Goal: Find specific page/section: Find specific page/section

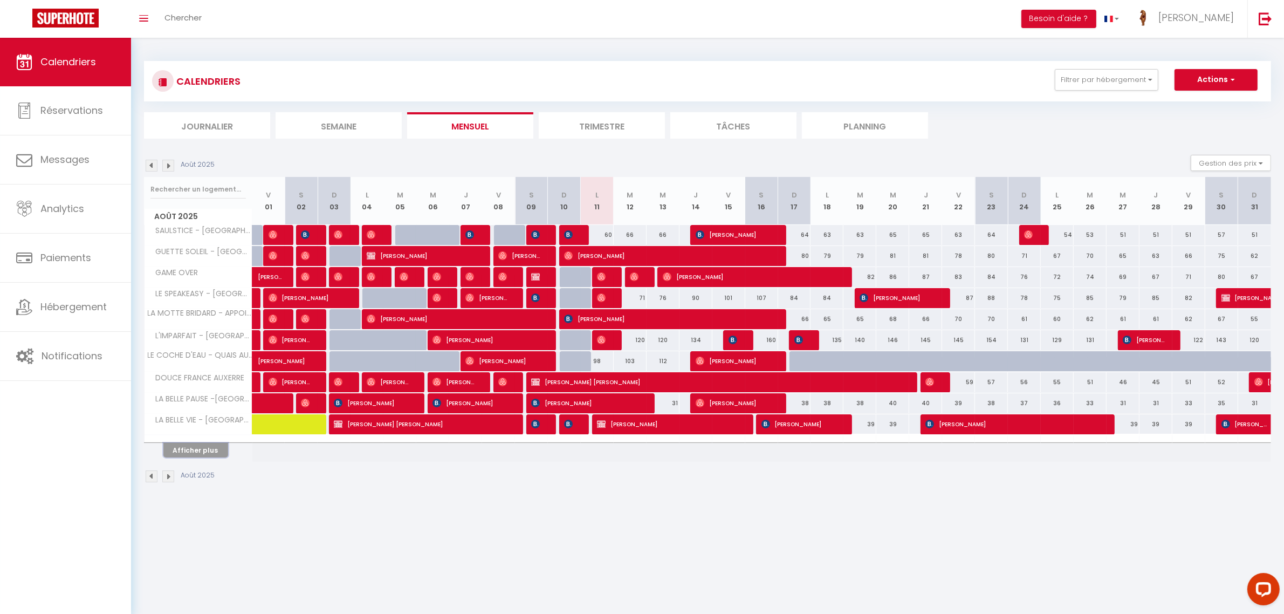
click at [207, 452] on button "Afficher plus" at bounding box center [195, 450] width 65 height 15
click at [70, 199] on link "Analytics" at bounding box center [65, 208] width 131 height 49
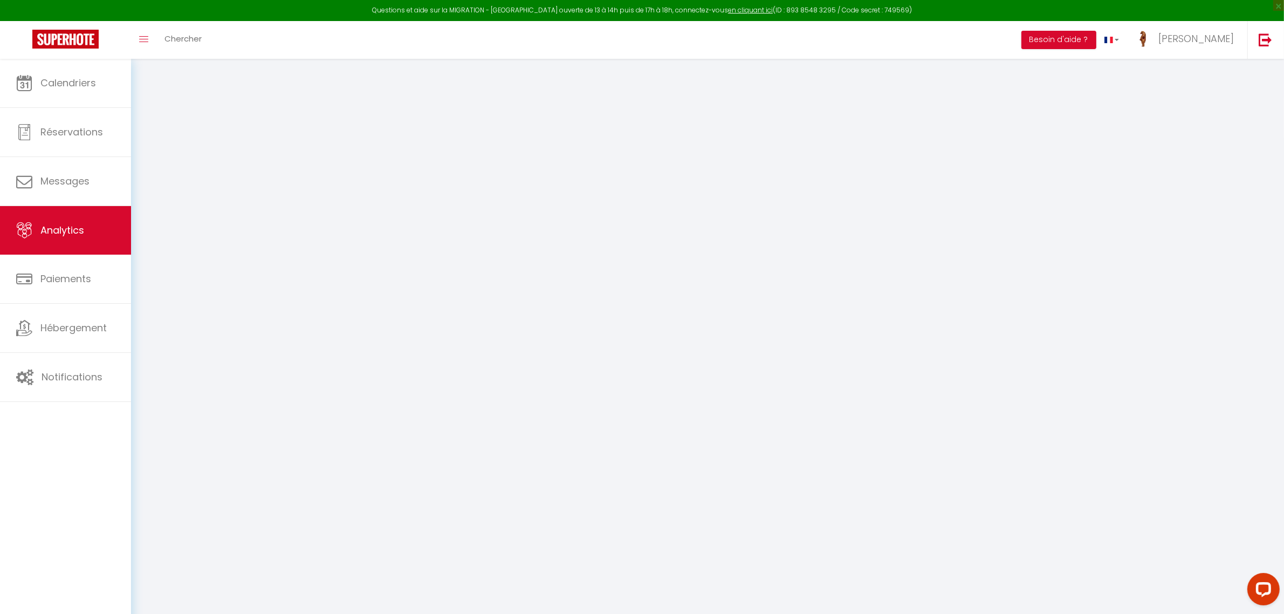
select select "2025"
select select "8"
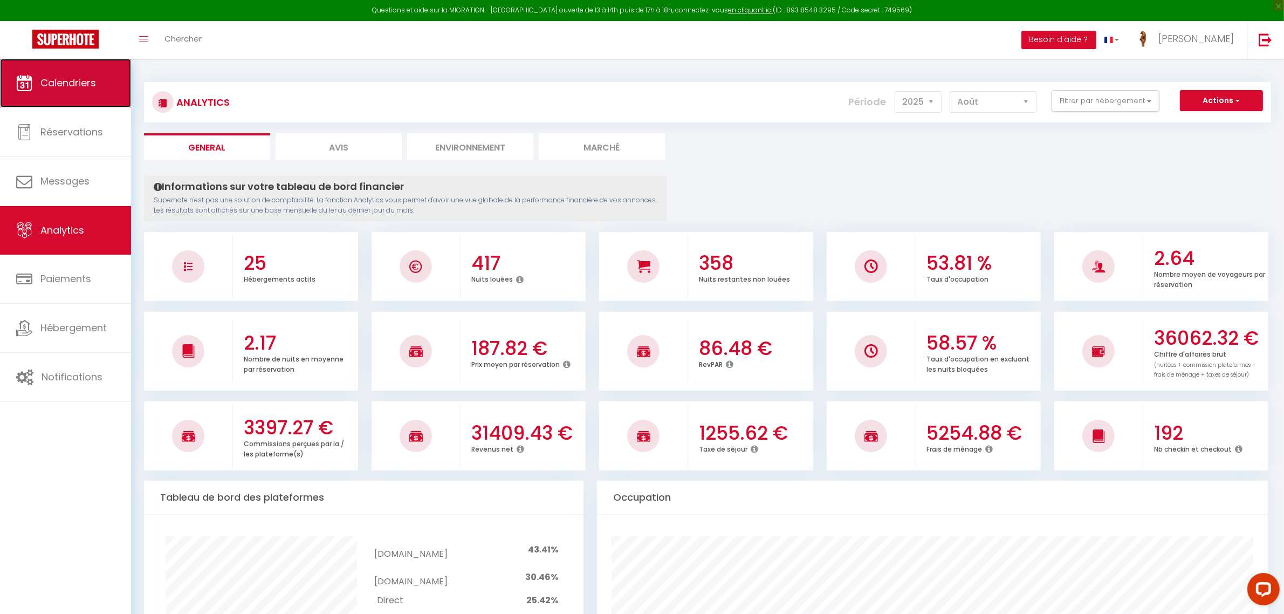
click at [69, 97] on link "Calendriers" at bounding box center [65, 83] width 131 height 49
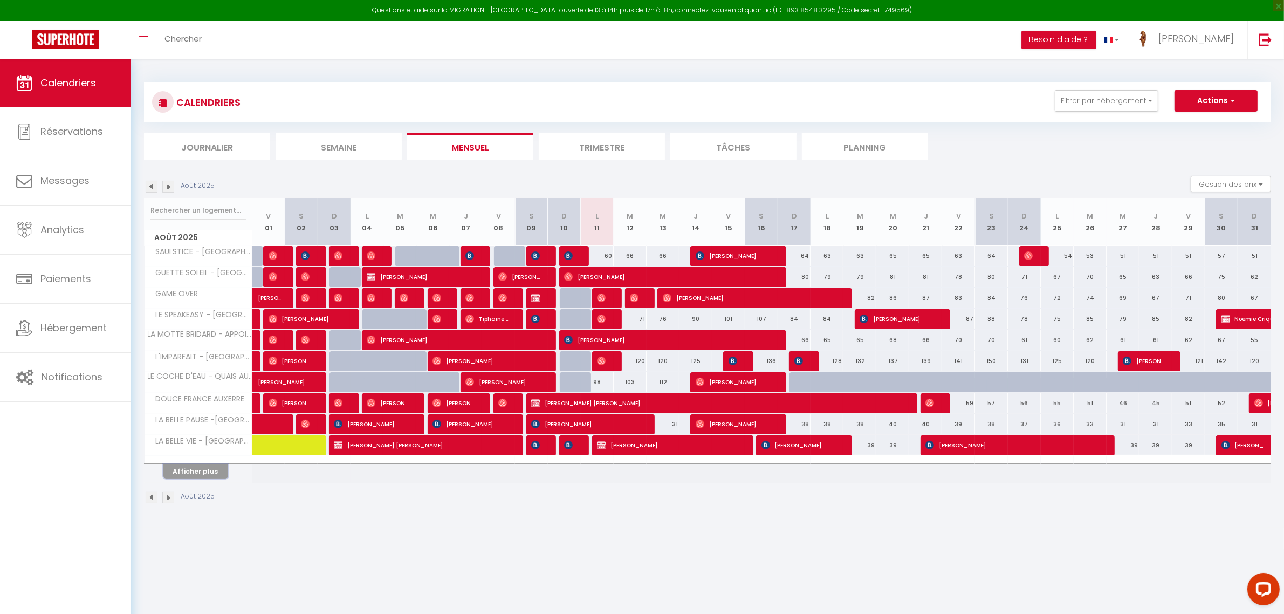
click at [217, 469] on button "Afficher plus" at bounding box center [195, 471] width 65 height 15
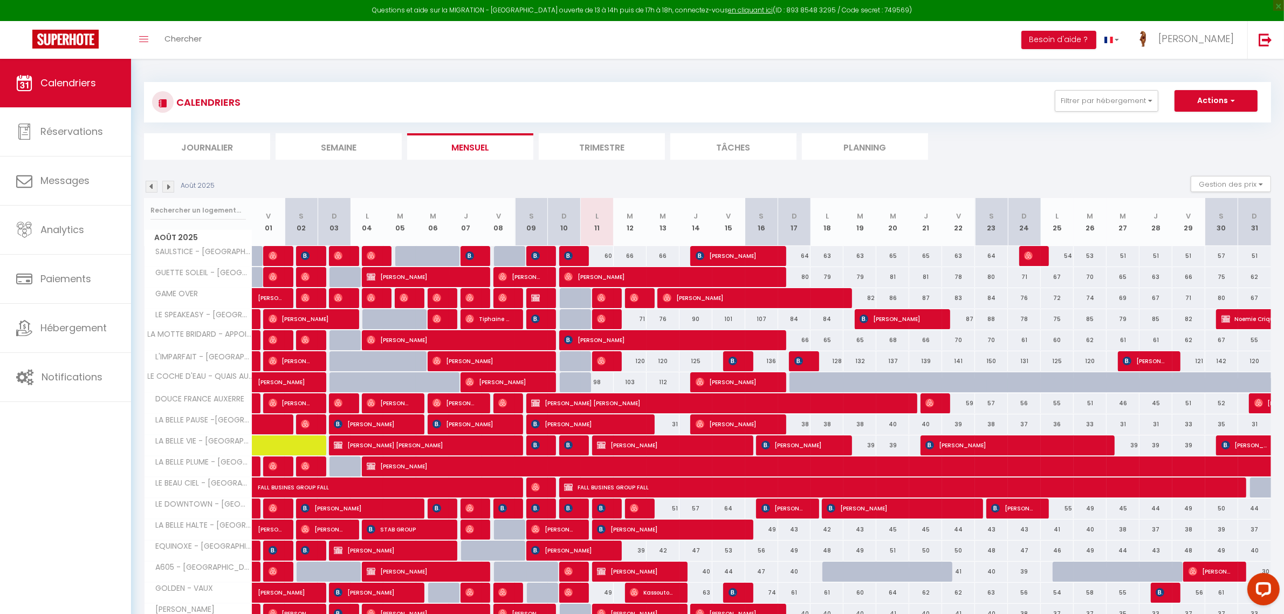
scroll to position [126, 0]
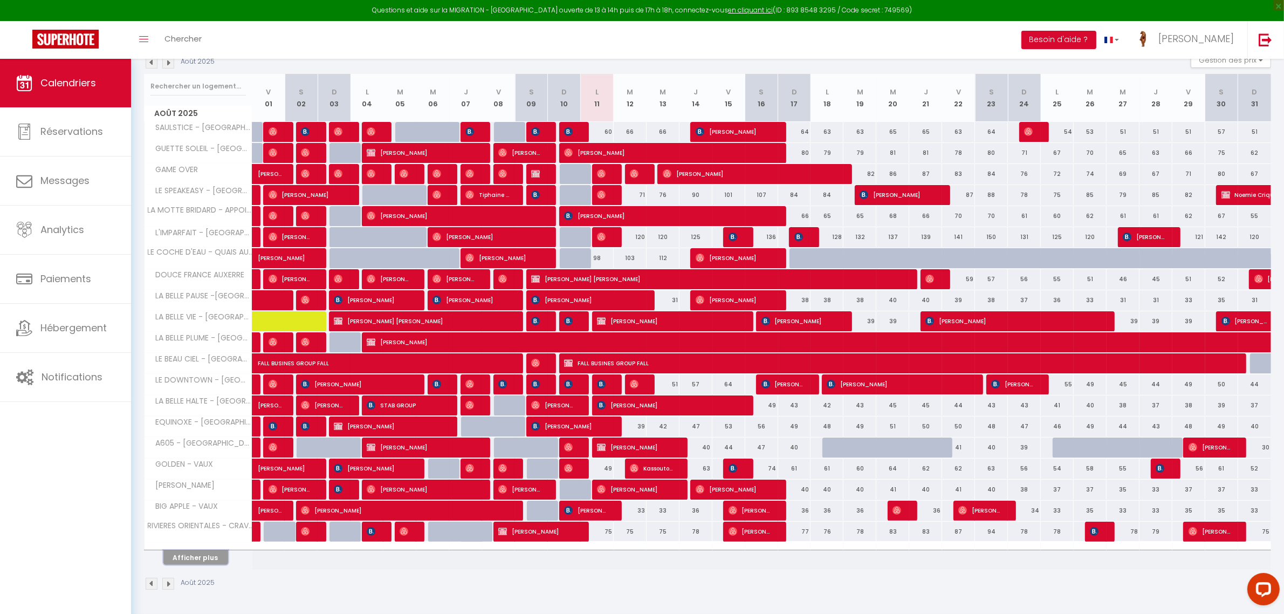
click at [184, 556] on button "Afficher plus" at bounding box center [195, 557] width 65 height 15
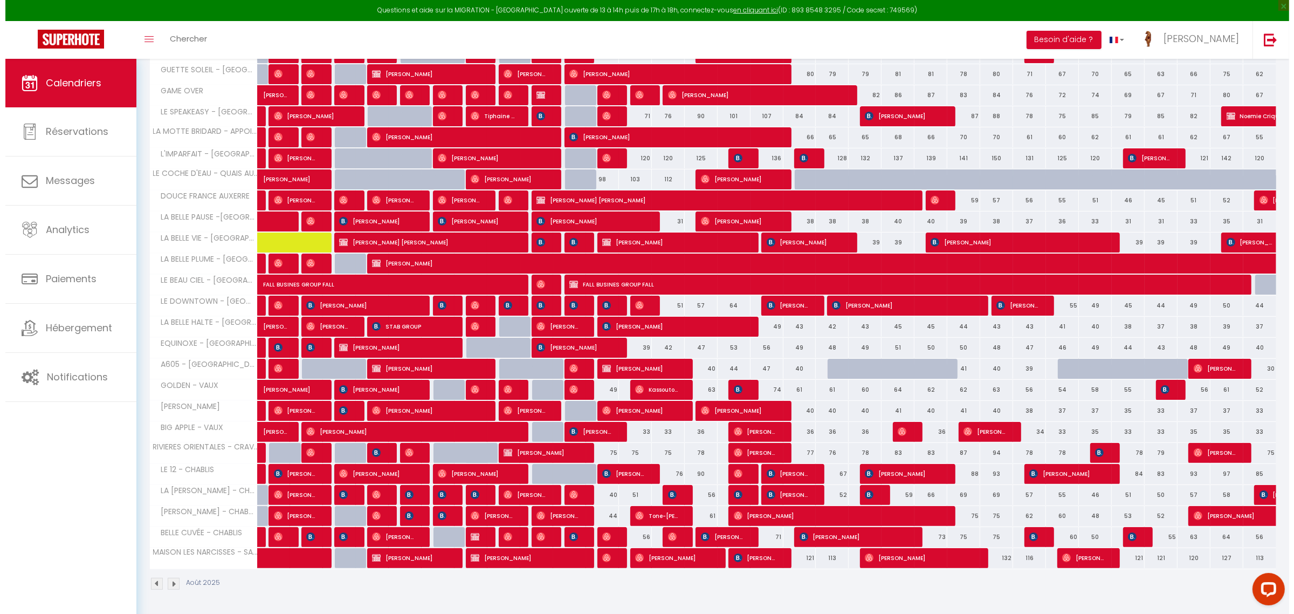
scroll to position [0, 0]
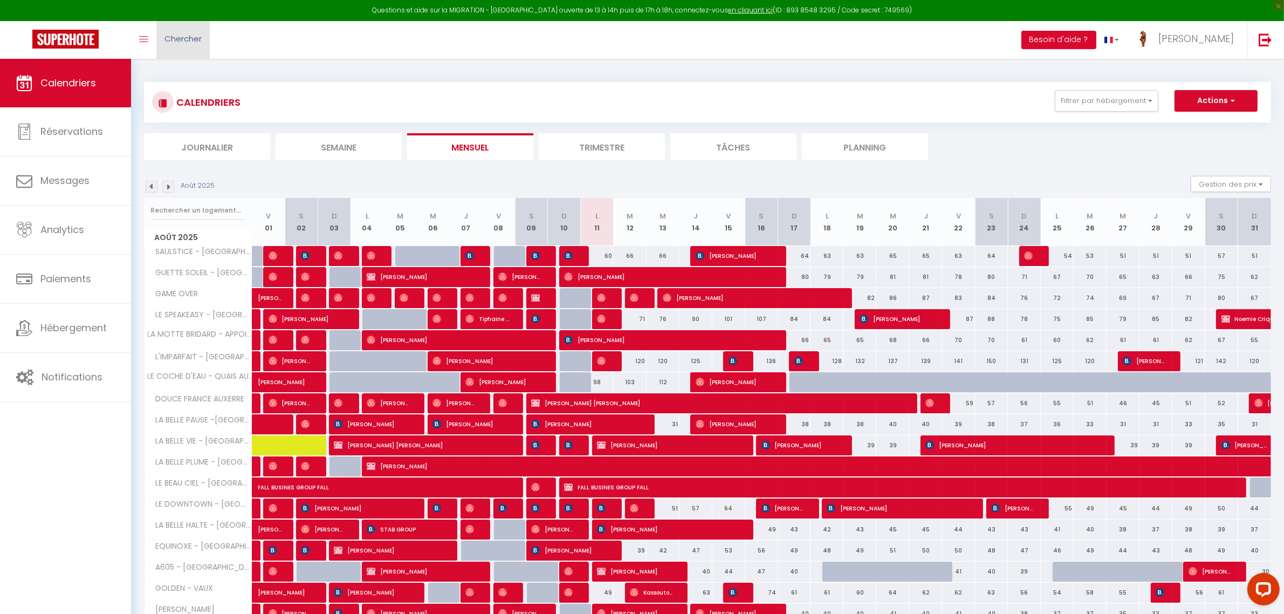
click at [190, 41] on span "Chercher" at bounding box center [182, 38] width 37 height 11
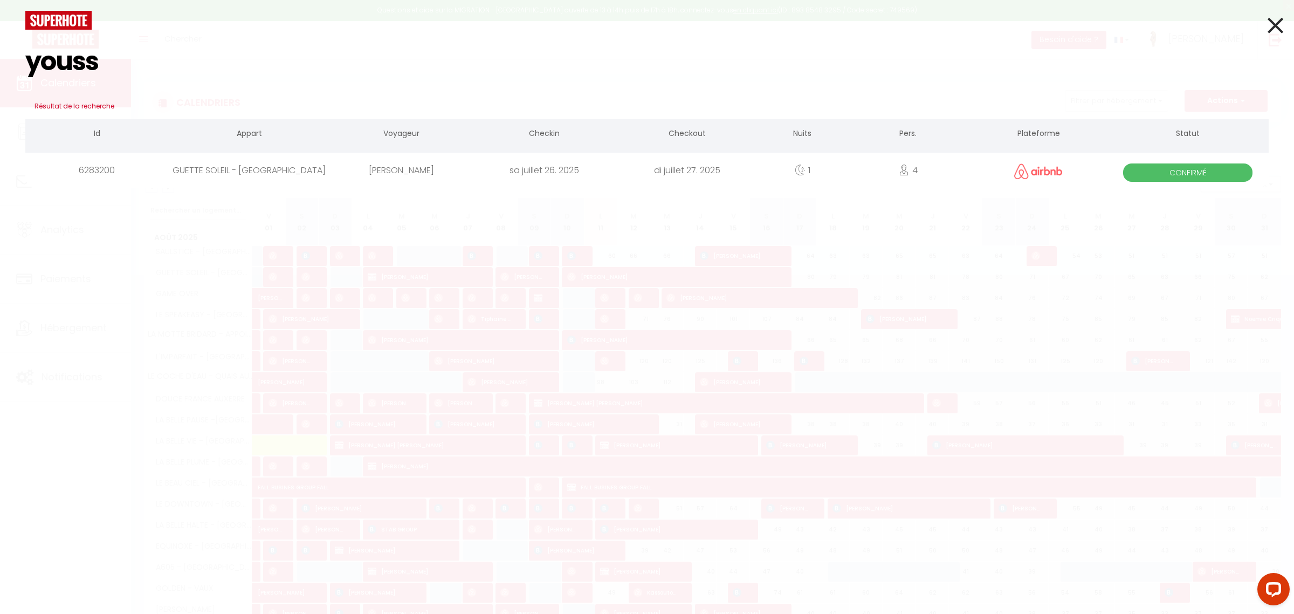
type input "youss"
